Goal: Navigation & Orientation: Find specific page/section

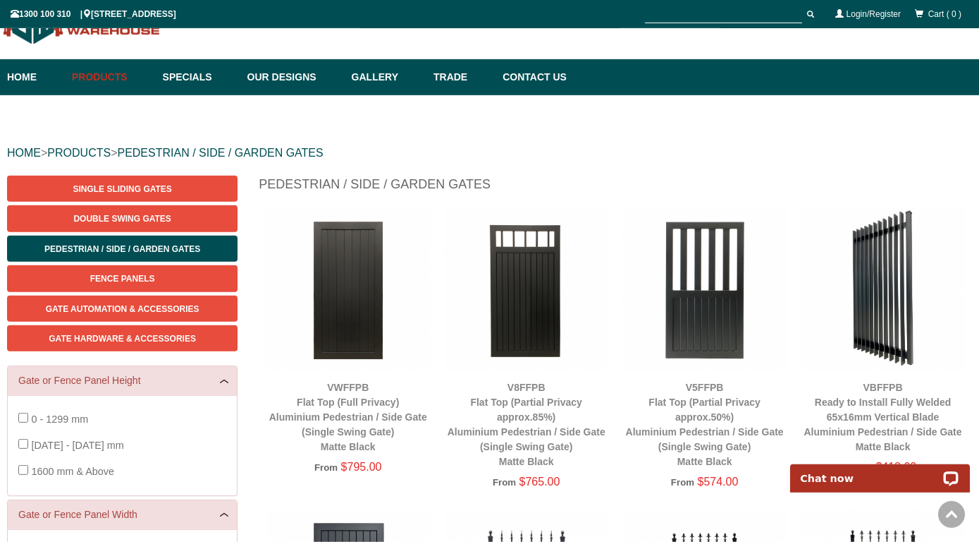
scroll to position [47, 0]
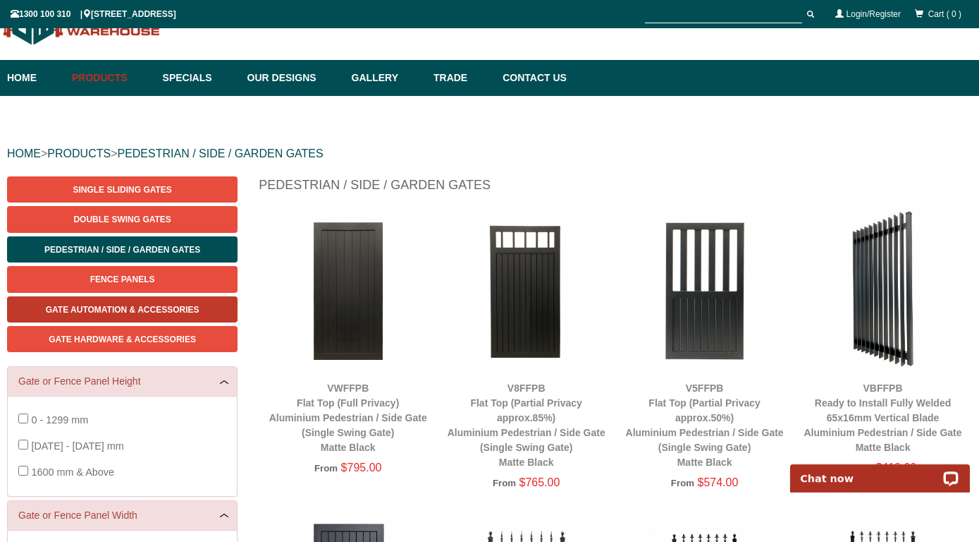
click at [194, 316] on link "Gate Automation & Accessories" at bounding box center [122, 309] width 231 height 26
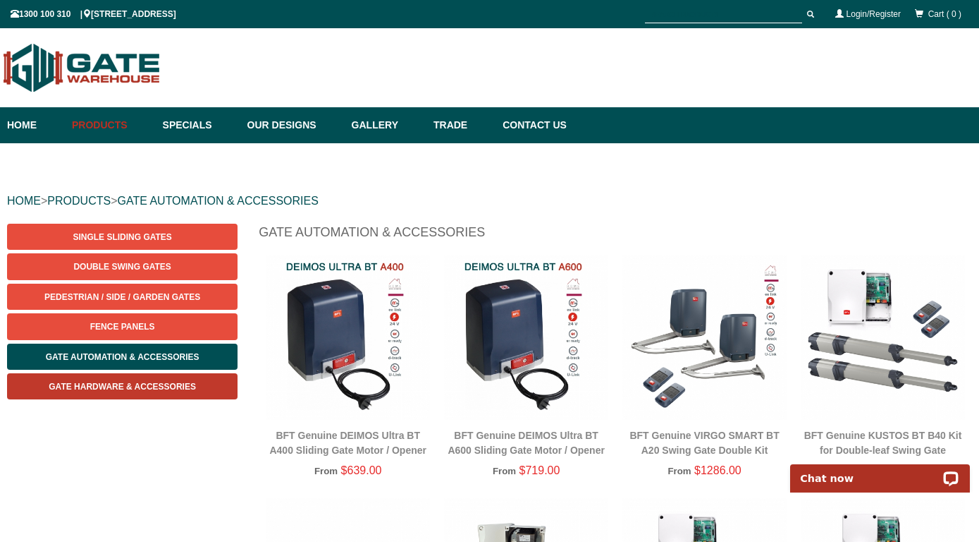
click at [173, 391] on link "Gate Hardware & Accessories" at bounding box center [122, 386] width 231 height 26
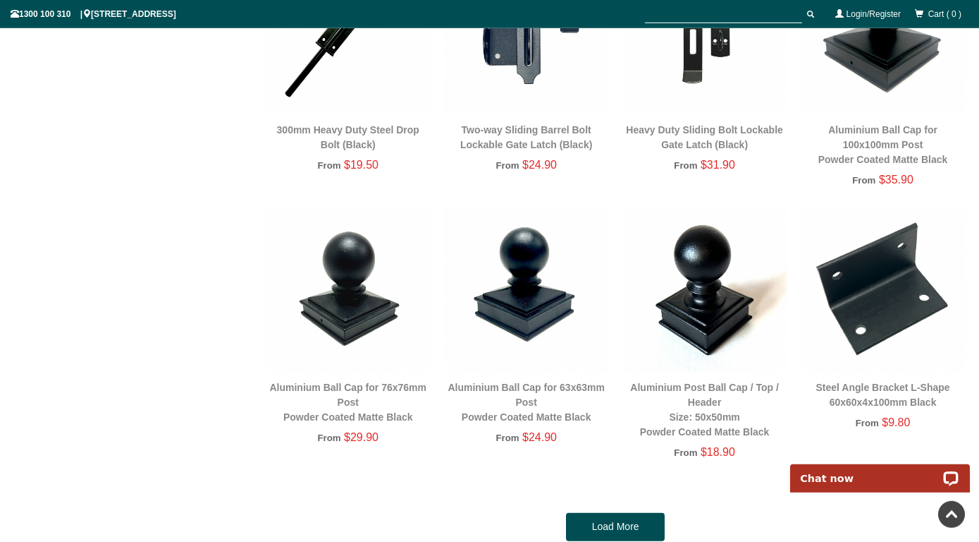
scroll to position [2375, 0]
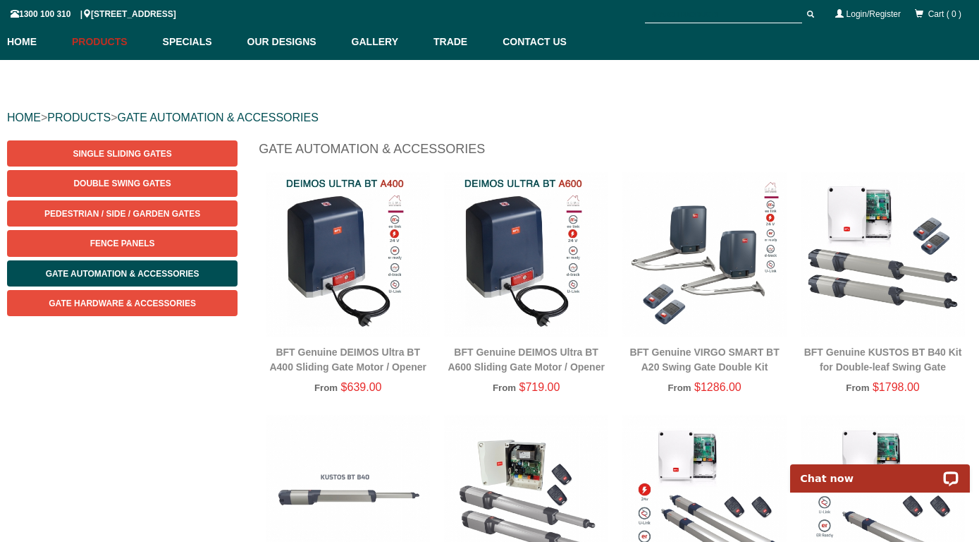
scroll to position [84, 0]
